Goal: Task Accomplishment & Management: Manage account settings

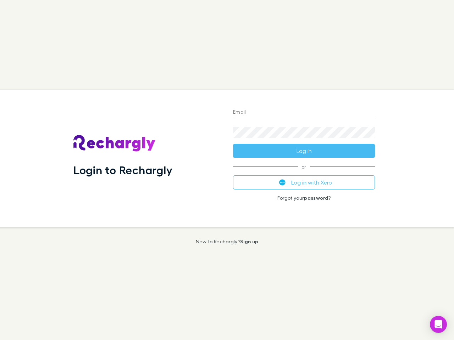
click at [227, 170] on div "Login to Rechargly" at bounding box center [148, 159] width 160 height 138
click at [304, 113] on input "Email" at bounding box center [304, 112] width 142 height 11
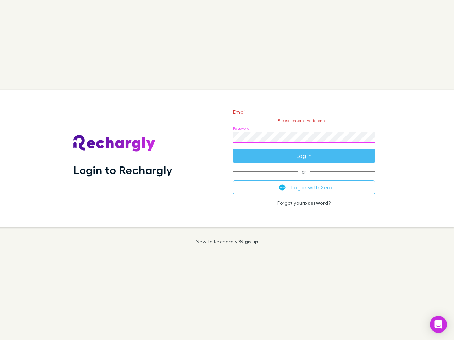
click at [304, 151] on form "Email Please enter a valid email. Password Log in" at bounding box center [304, 132] width 142 height 62
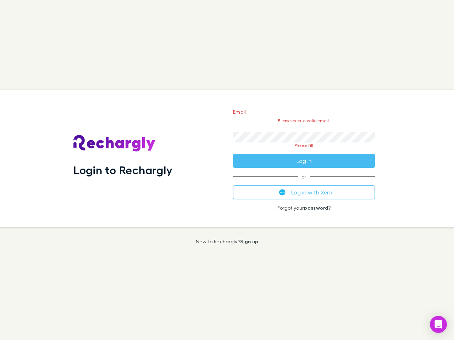
click at [304, 183] on div "Email Please enter a valid email. Password Please fill Log in or Log in with Xe…" at bounding box center [303, 159] width 153 height 138
click at [438, 325] on icon "Open Intercom Messenger" at bounding box center [438, 325] width 7 height 9
